Goal: Transaction & Acquisition: Purchase product/service

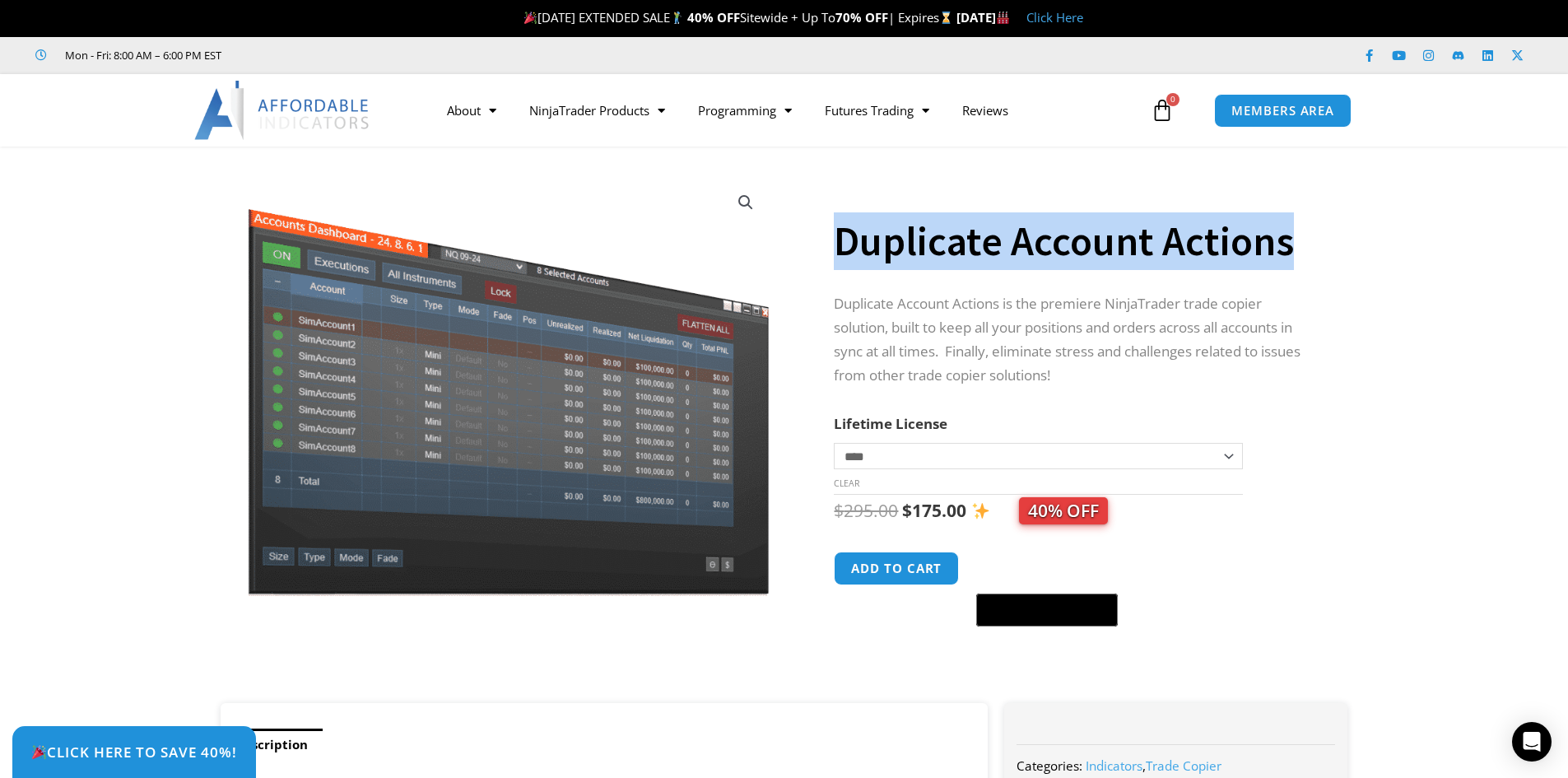
drag, startPoint x: 838, startPoint y: 245, endPoint x: 1287, endPoint y: 250, distance: 449.0
click at [1287, 250] on h1 "Duplicate Account Actions" at bounding box center [1074, 241] width 481 height 58
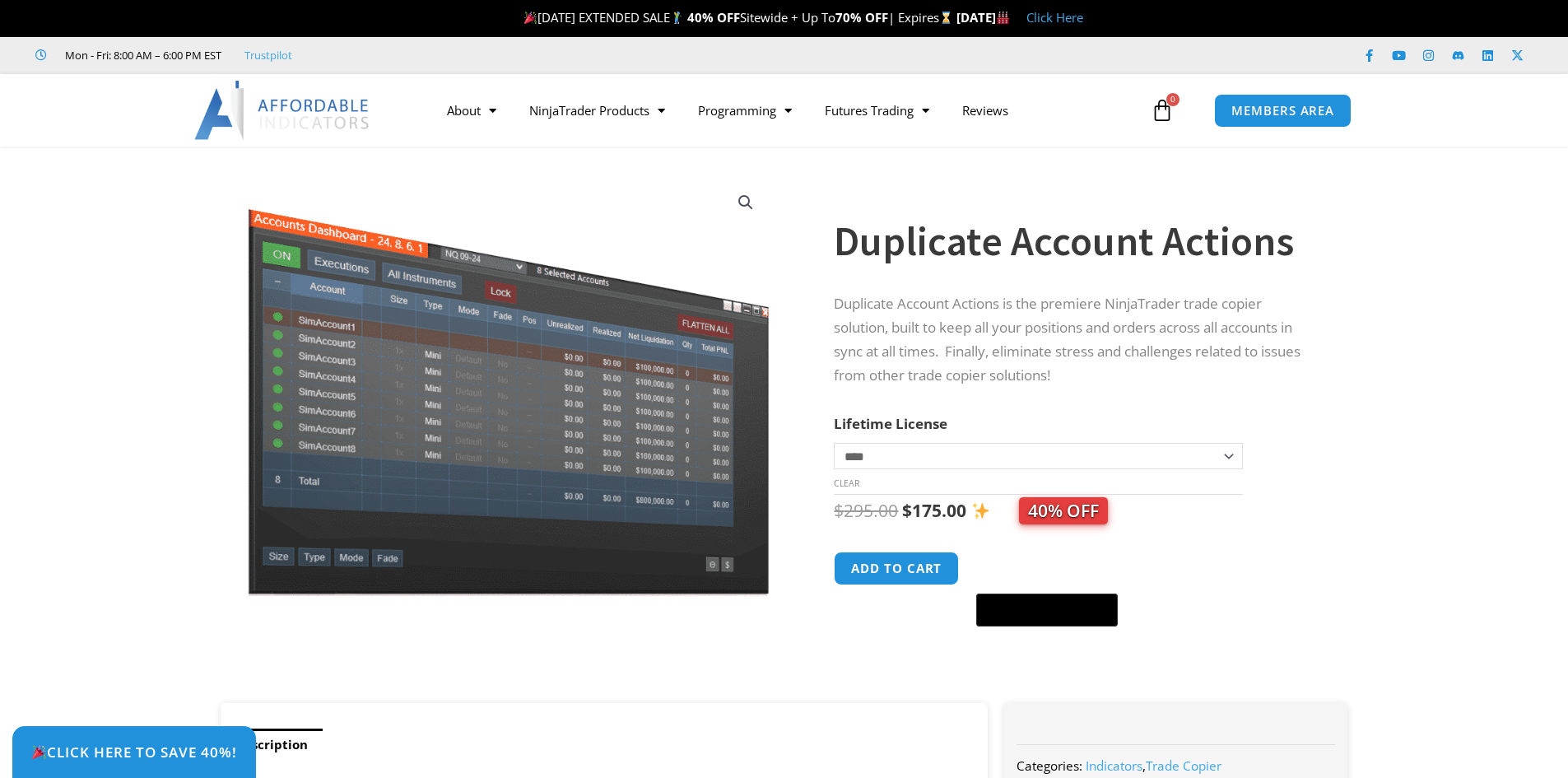
click at [1005, 460] on select "**********" at bounding box center [1038, 456] width 408 height 27
select select "*"
click at [834, 443] on select "**********" at bounding box center [1038, 456] width 408 height 27
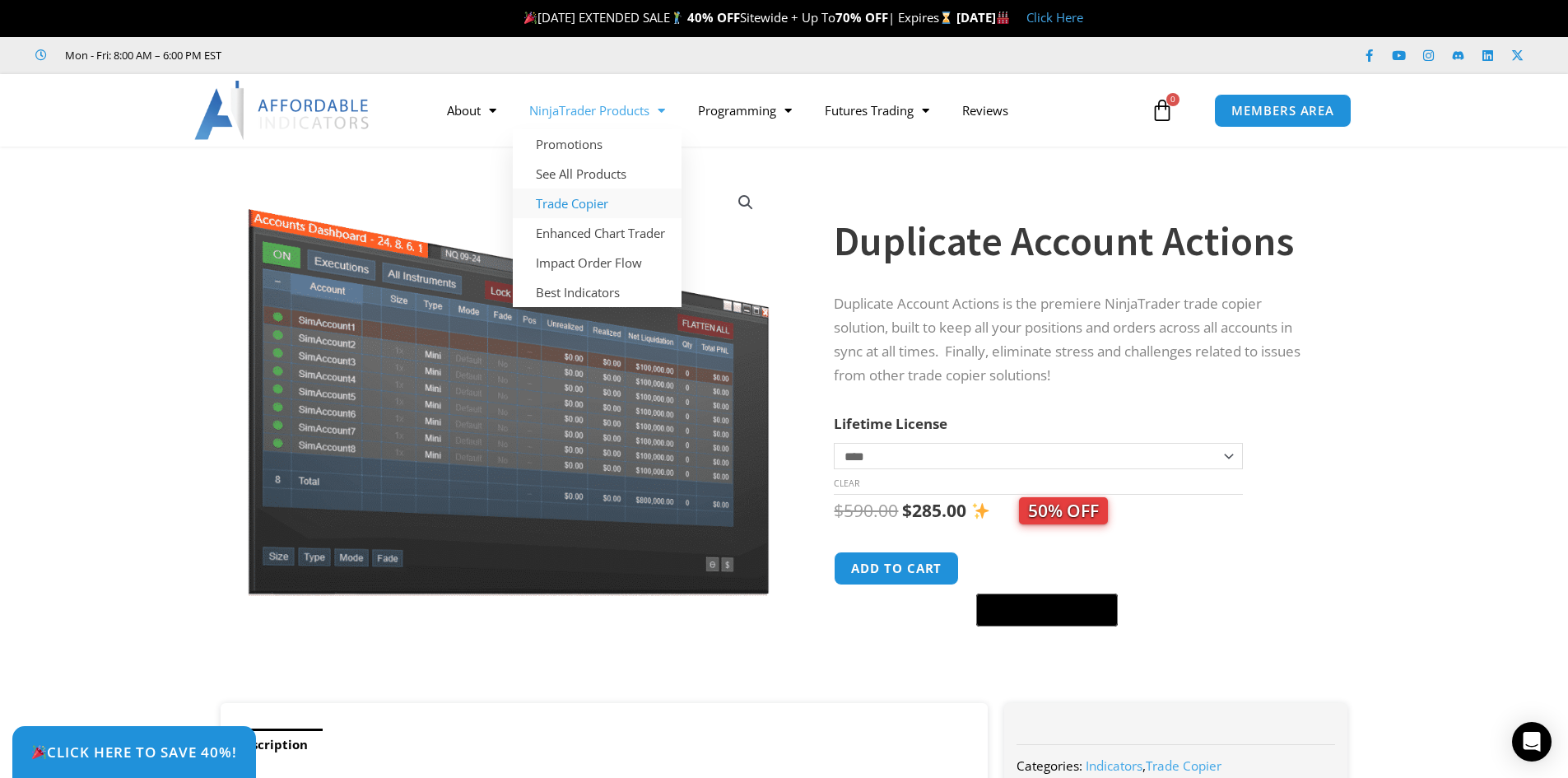
click at [571, 200] on link "Trade Copier" at bounding box center [598, 203] width 169 height 29
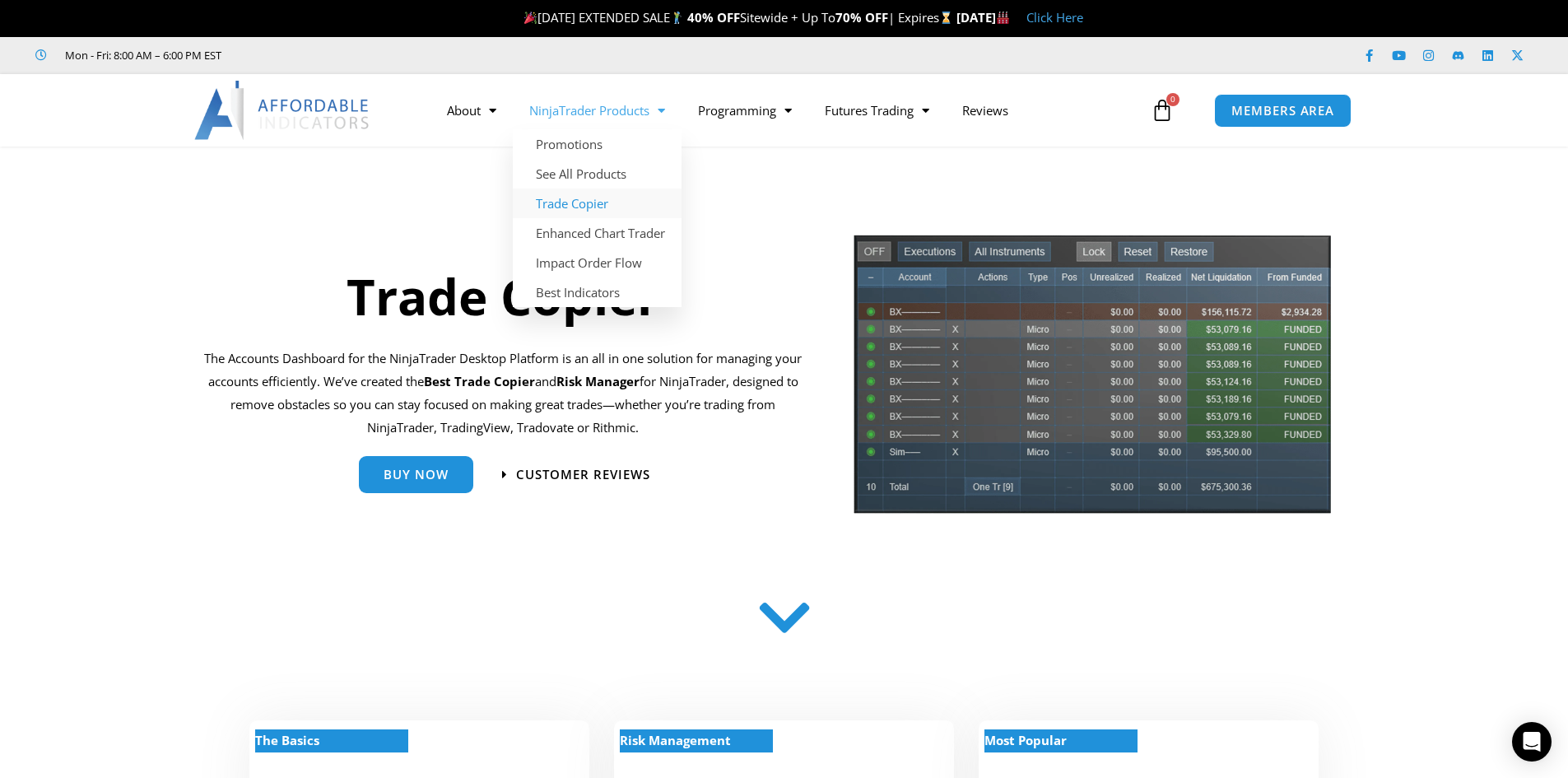
click at [665, 115] on span "Menu" at bounding box center [657, 111] width 15 height 28
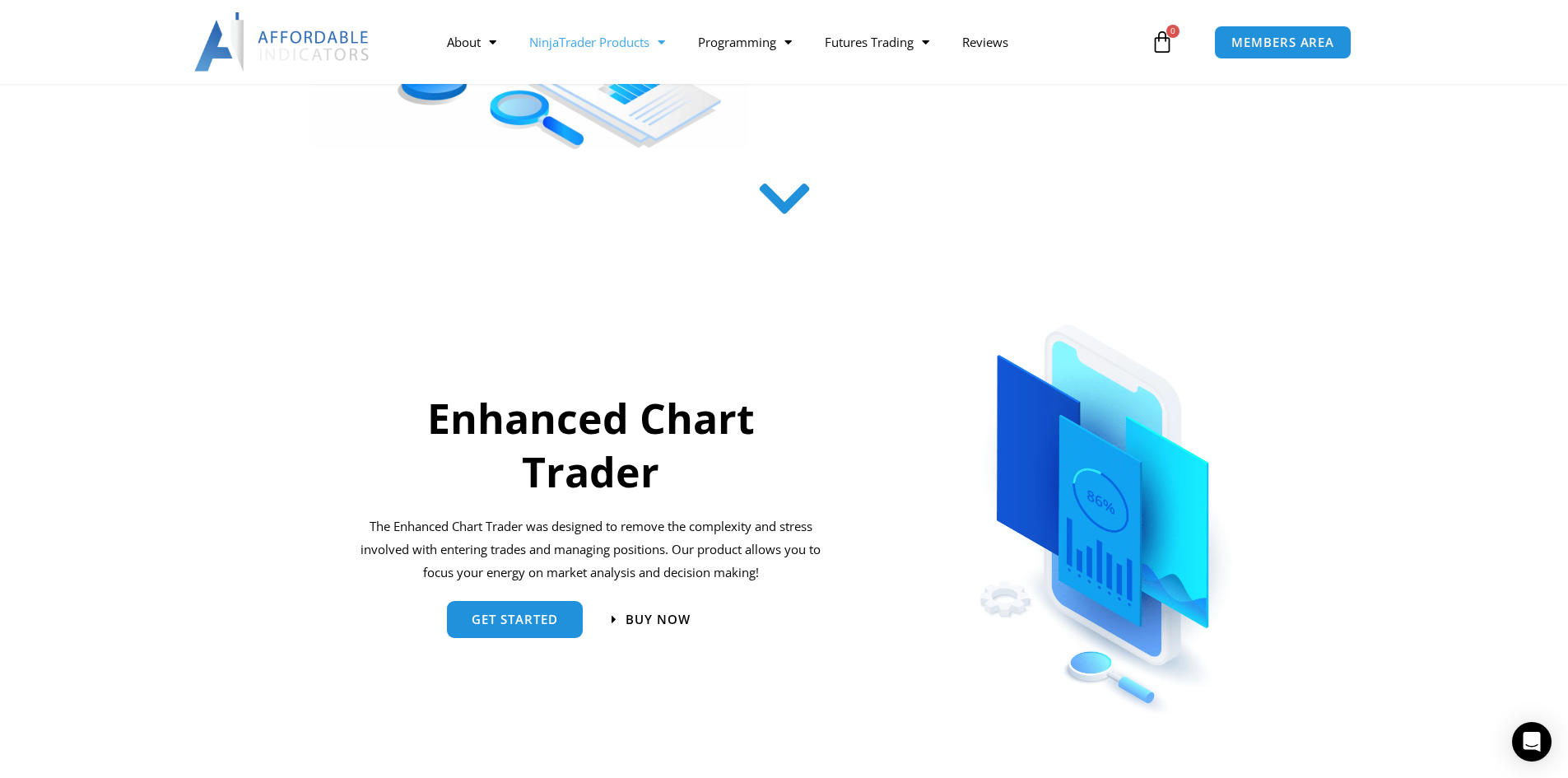
scroll to position [247, 0]
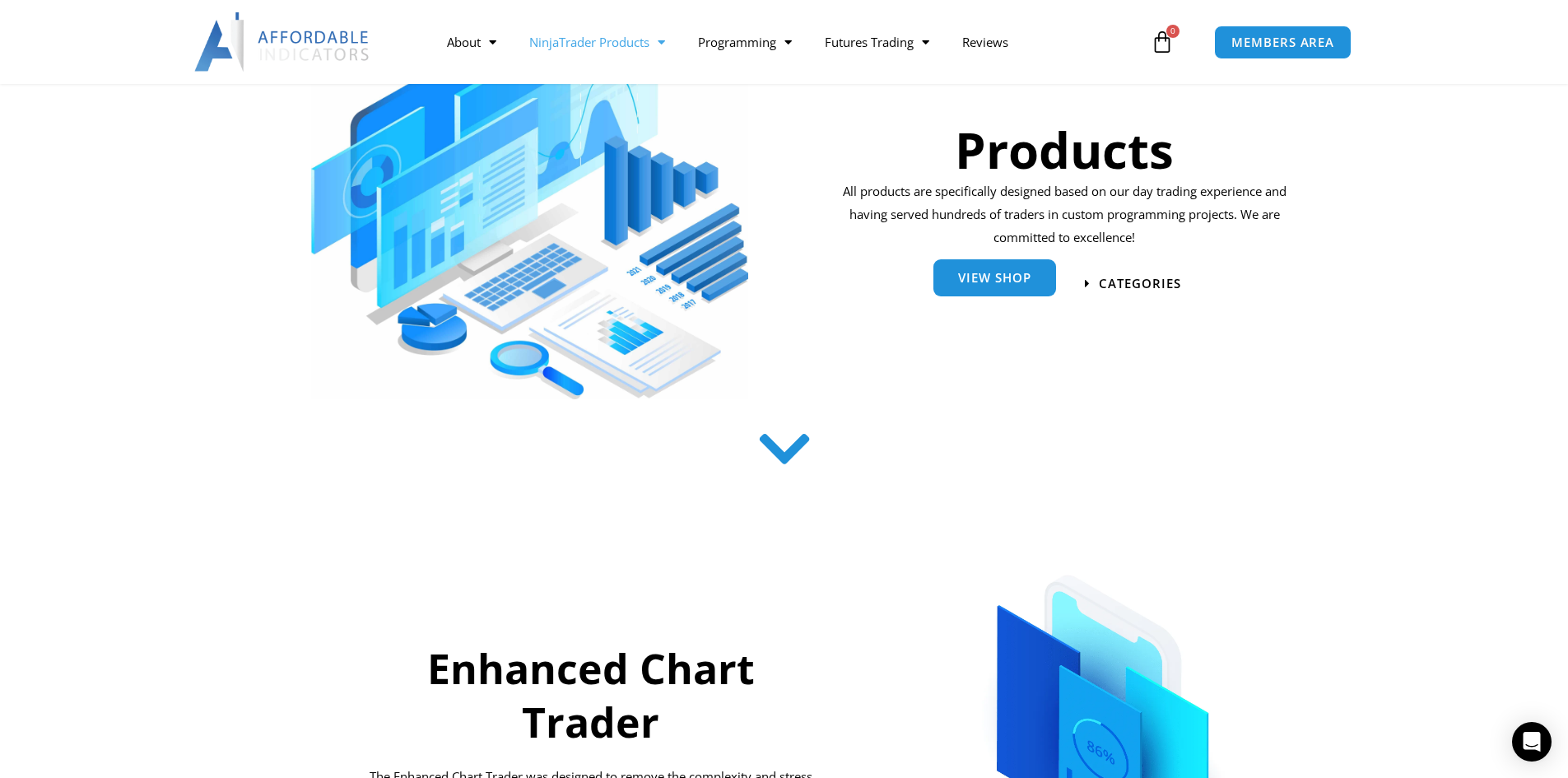
click at [1006, 288] on link "View Shop" at bounding box center [994, 277] width 122 height 37
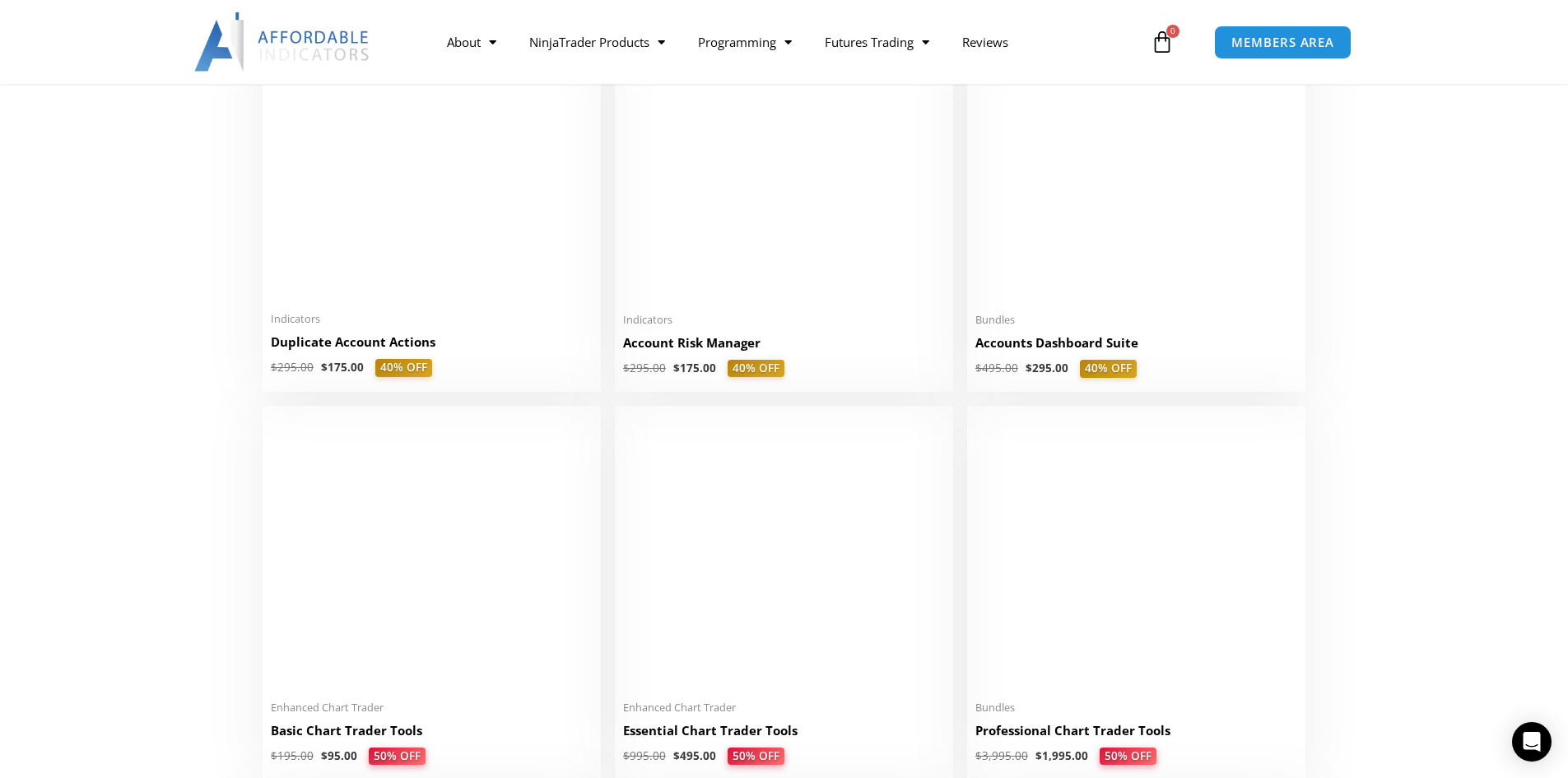
scroll to position [329, 0]
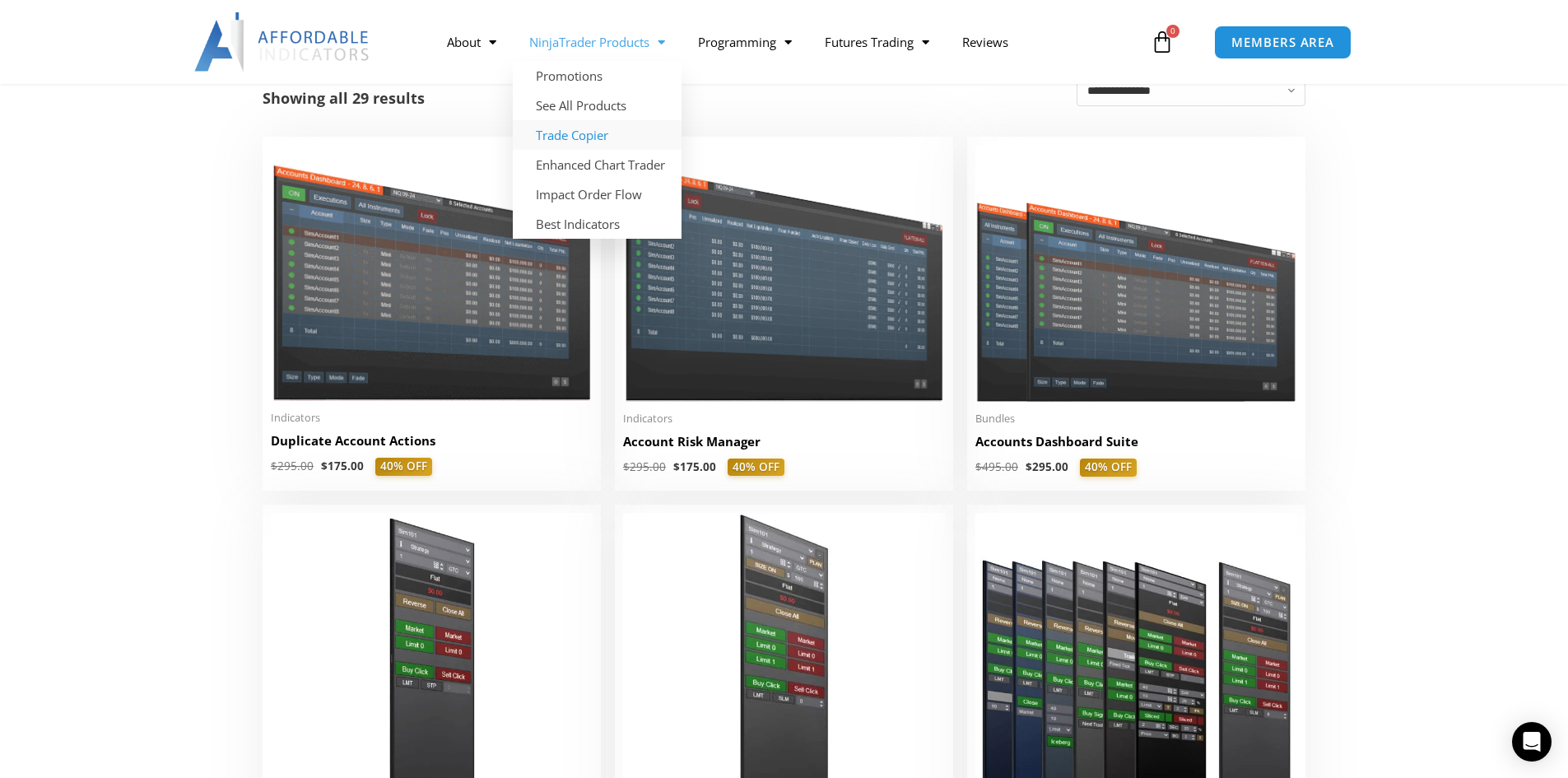
click at [601, 130] on link "Trade Copier" at bounding box center [598, 135] width 169 height 29
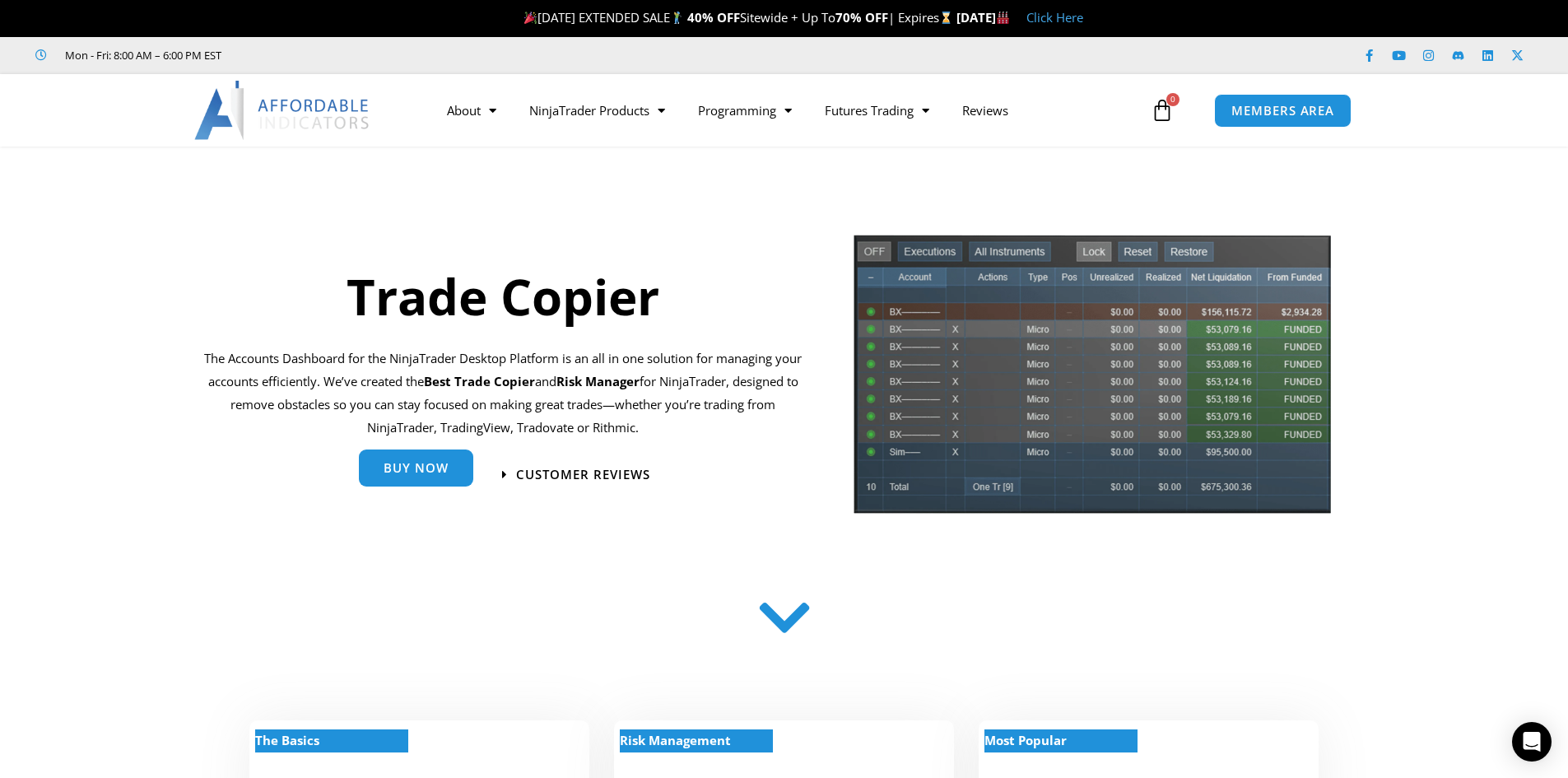
click at [442, 474] on span "Buy Now" at bounding box center [415, 468] width 65 height 12
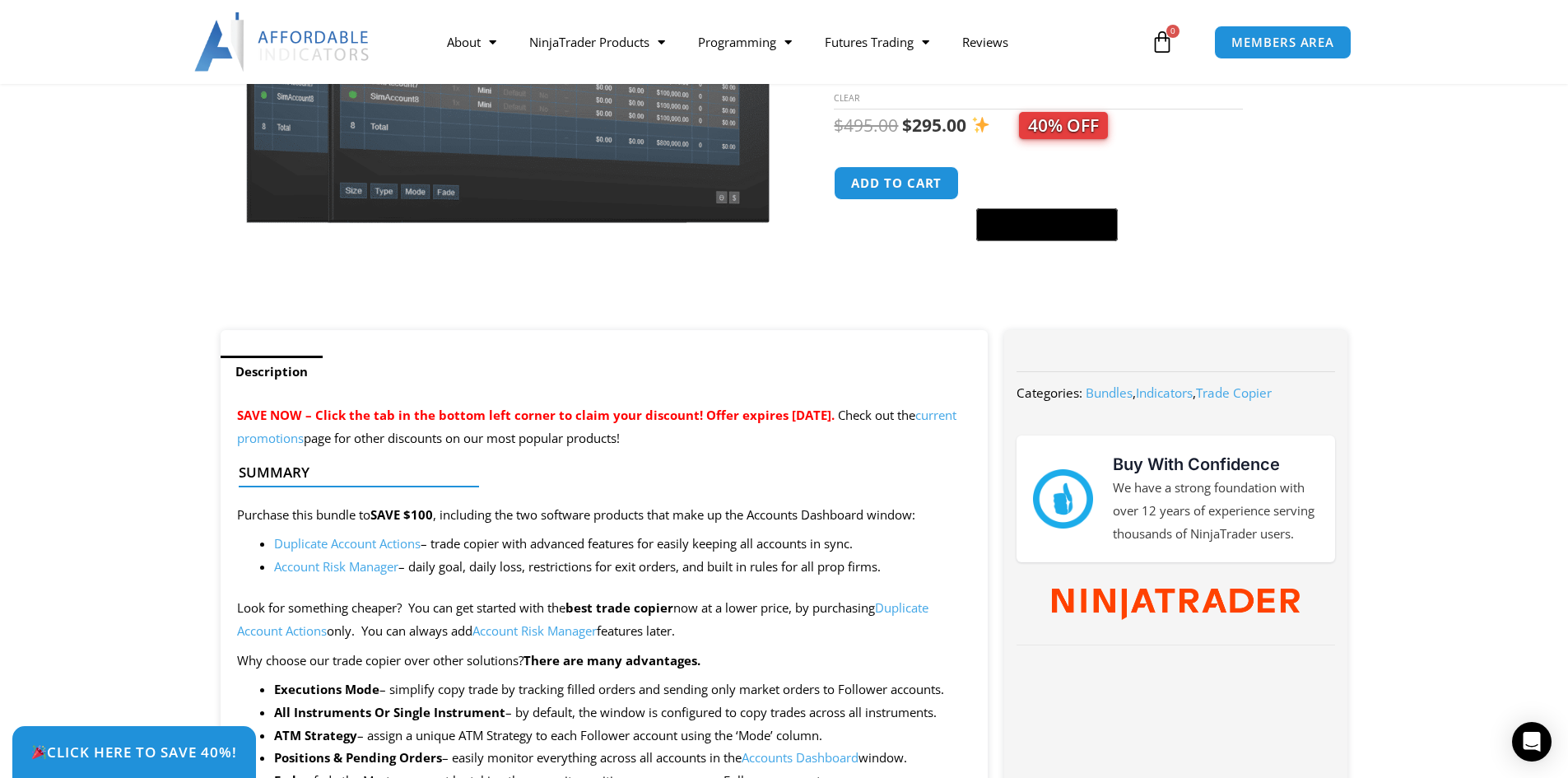
scroll to position [412, 0]
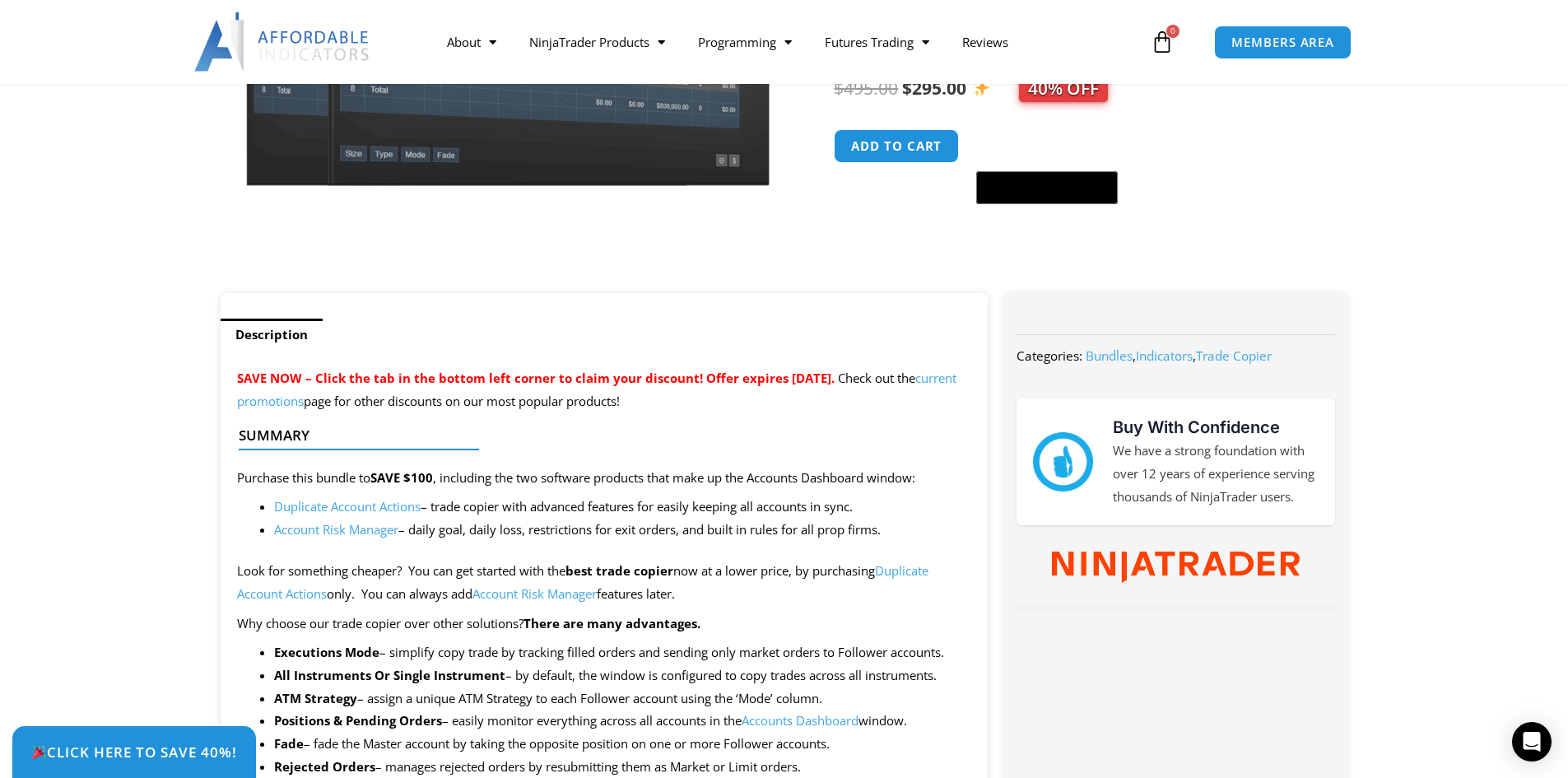
click at [371, 507] on link "Duplicate Account Actions" at bounding box center [347, 506] width 146 height 16
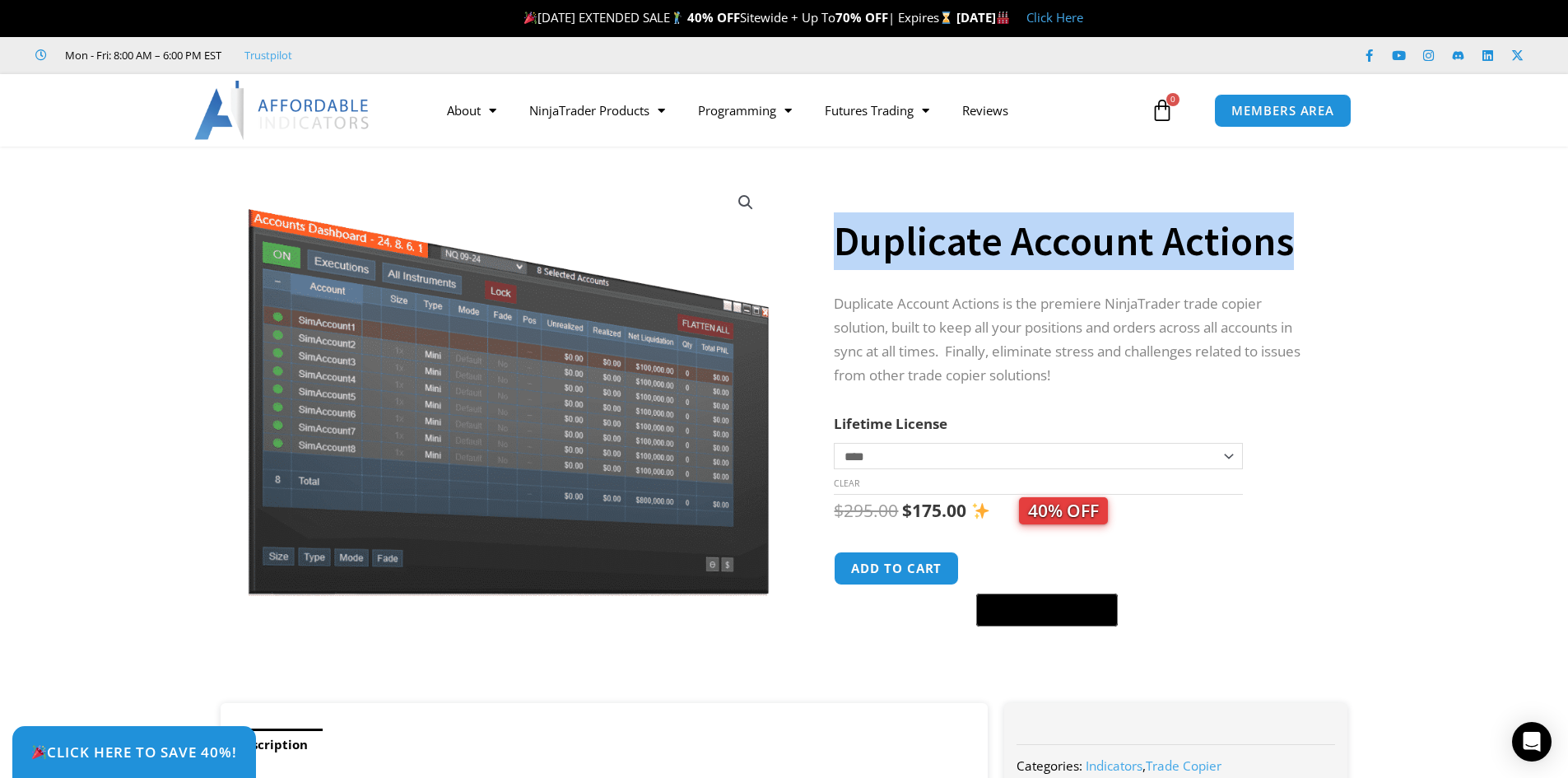
drag, startPoint x: 874, startPoint y: 246, endPoint x: 1293, endPoint y: 265, distance: 419.4
click at [1293, 265] on h1 "Duplicate Account Actions" at bounding box center [1074, 241] width 481 height 58
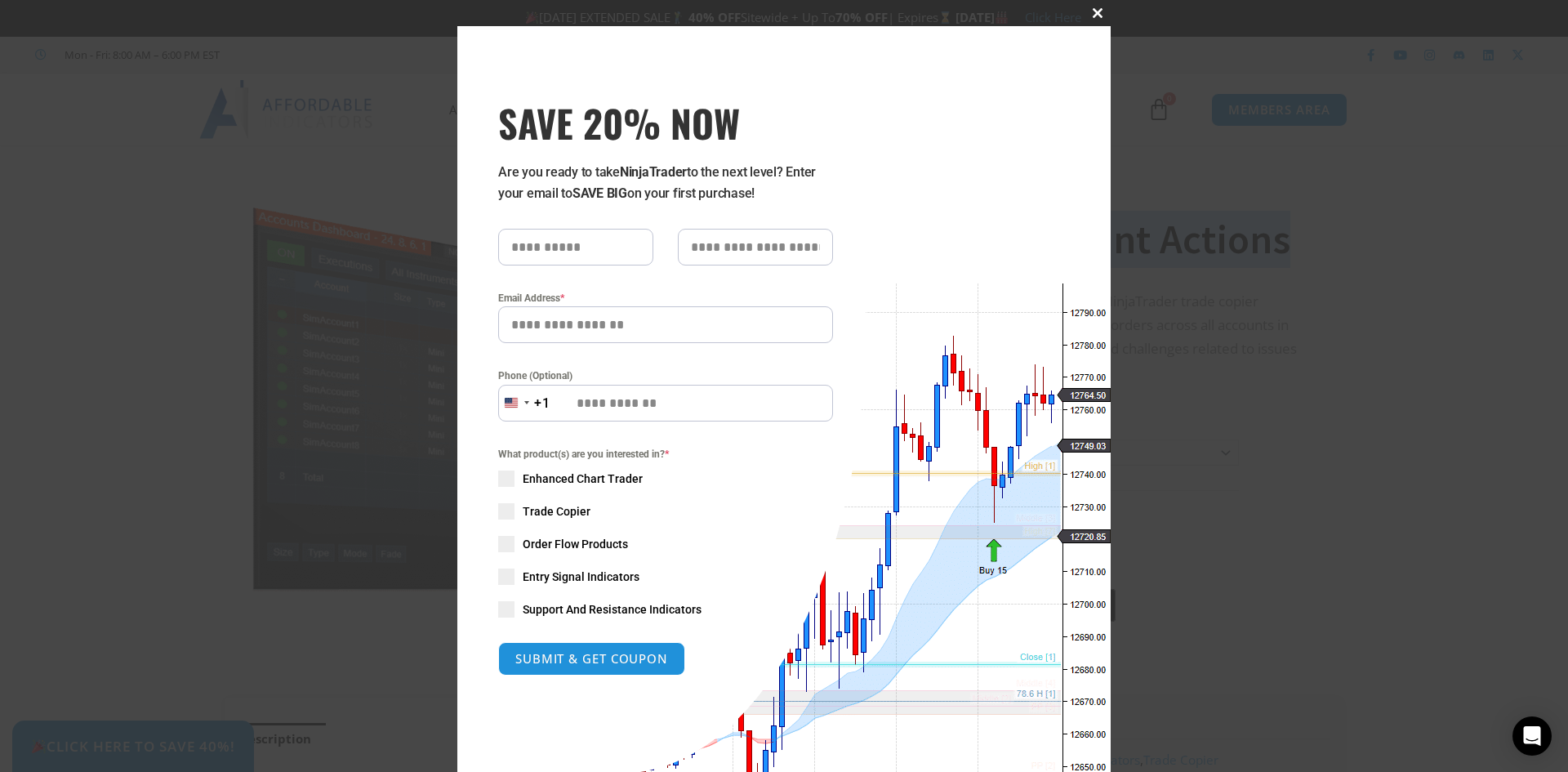
click at [1096, 17] on span at bounding box center [1097, 13] width 26 height 9
